Goal: Use online tool/utility: Utilize a website feature to perform a specific function

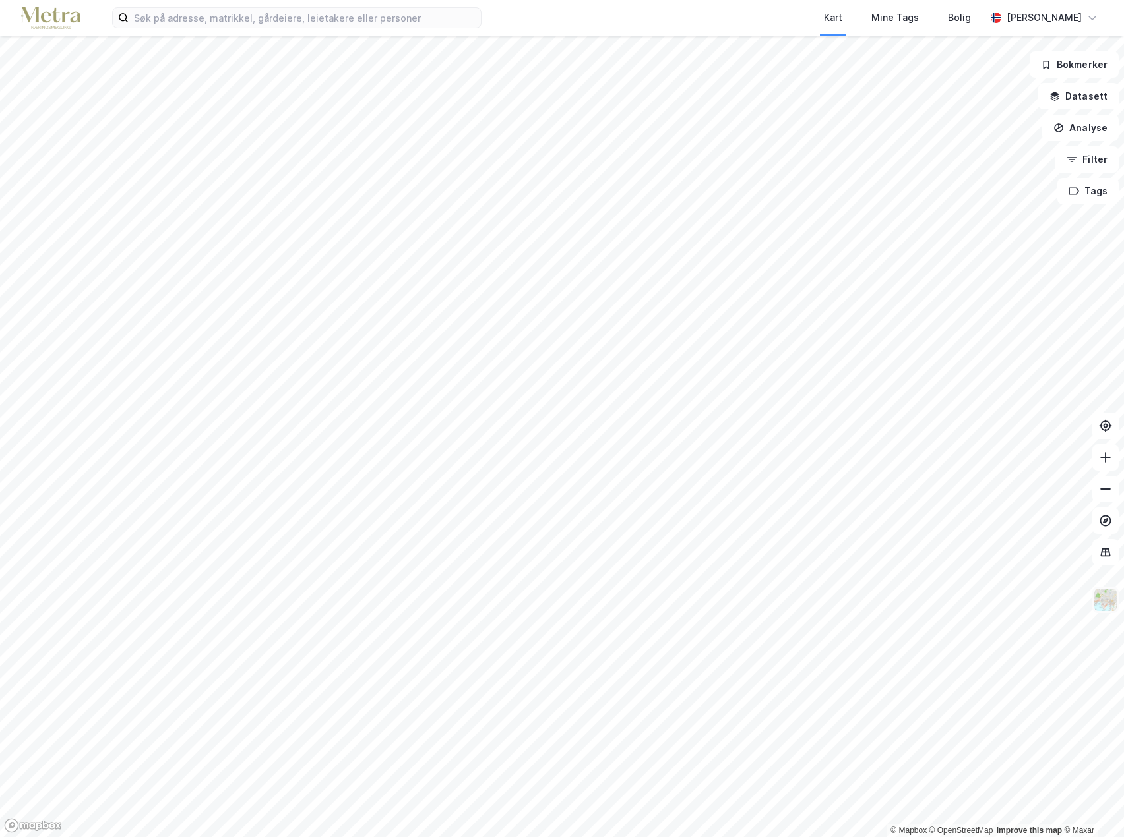
click at [1108, 603] on img at bounding box center [1105, 599] width 25 height 25
click at [1087, 131] on button "Analyse" at bounding box center [1080, 128] width 76 height 26
click at [922, 179] on div "Tegn sirkel" at bounding box center [965, 182] width 115 height 11
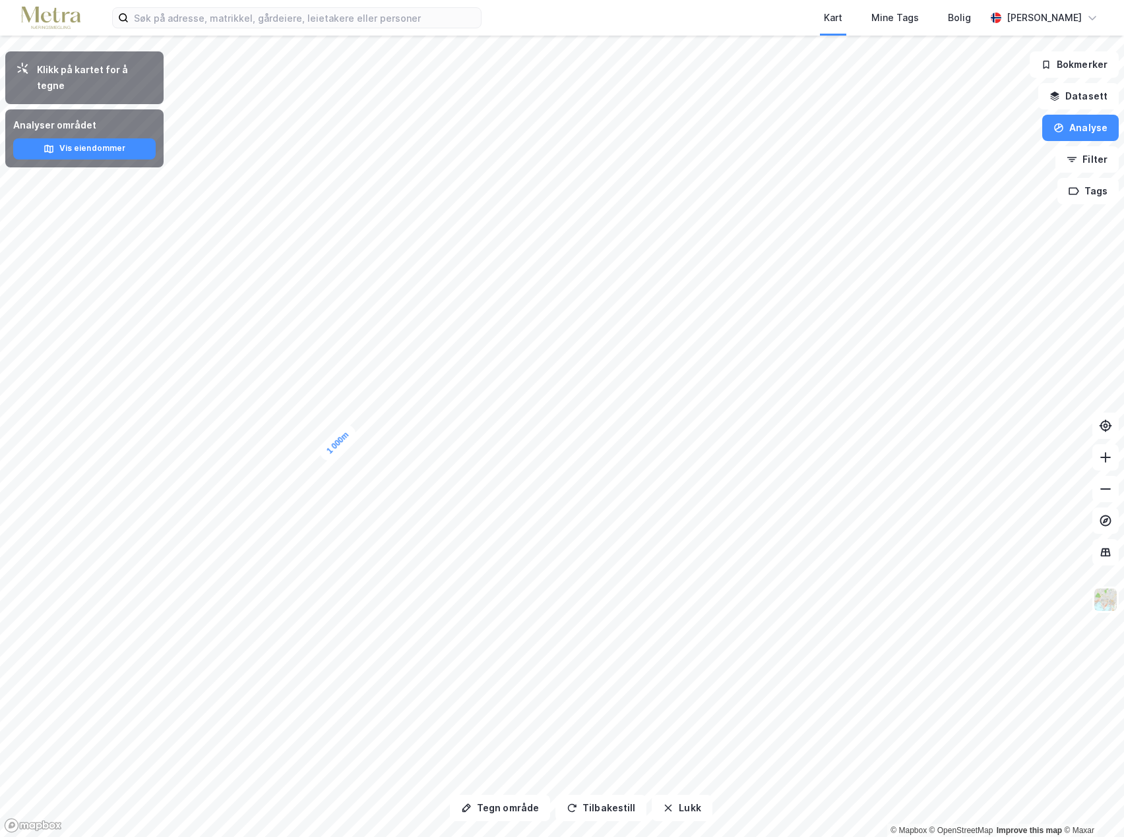
drag, startPoint x: 684, startPoint y: 182, endPoint x: 336, endPoint y: 444, distance: 435.4
click at [1095, 0] on html "Kart Mine Tags Bolig [PERSON_NAME] Tegn område Tilbakestill Lukk Klikk på karte…" at bounding box center [562, 418] width 1124 height 837
click at [1084, 123] on button "Analyse" at bounding box center [1080, 128] width 76 height 26
click at [915, 182] on div "Tegn sirkel" at bounding box center [965, 182] width 115 height 11
